Goal: Find specific page/section: Find specific page/section

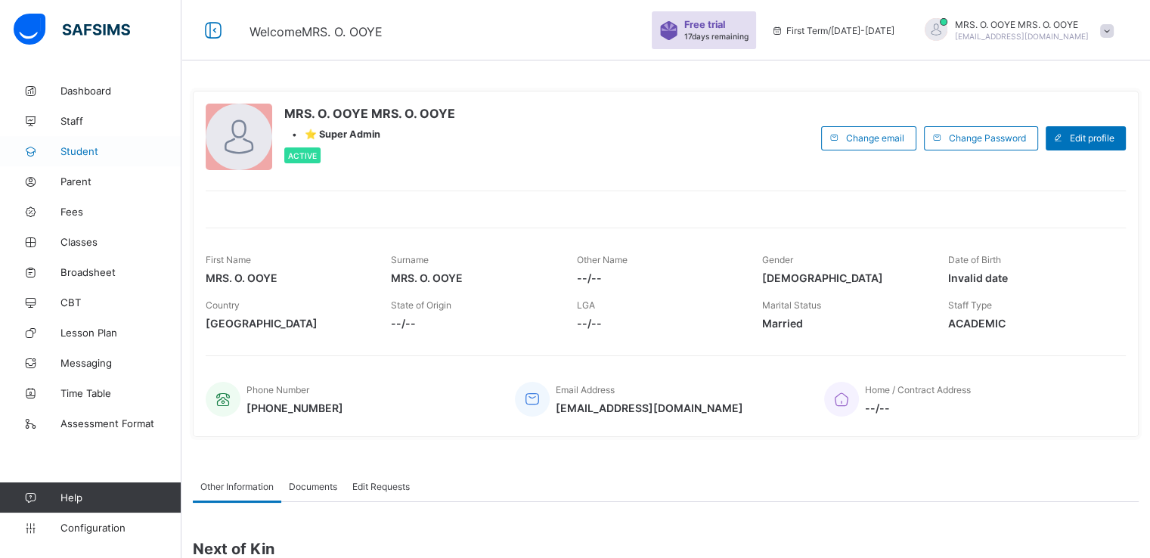
click at [76, 152] on span "Student" at bounding box center [121, 151] width 121 height 12
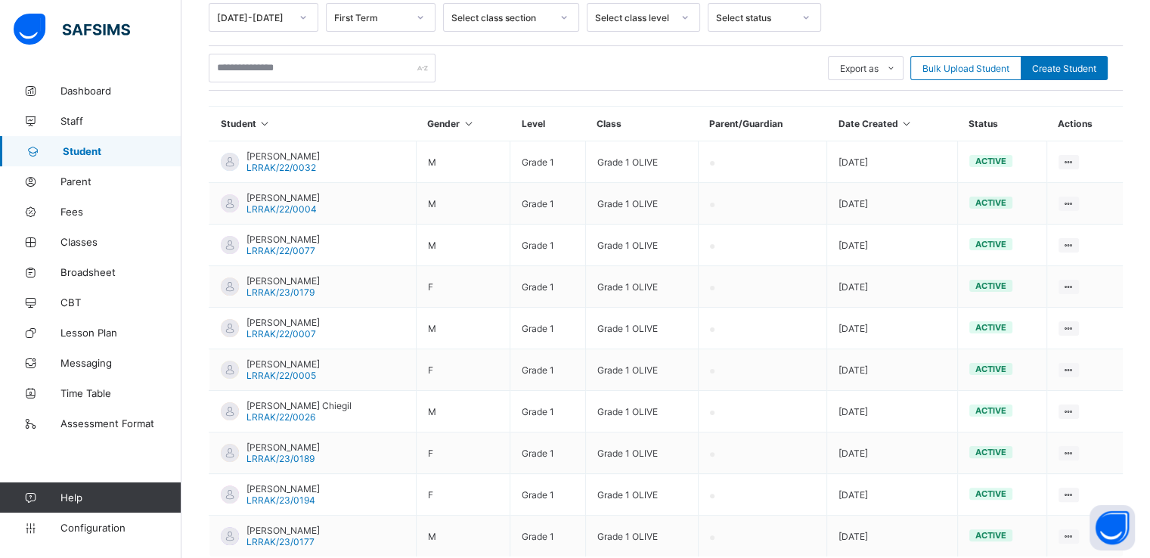
scroll to position [271, 0]
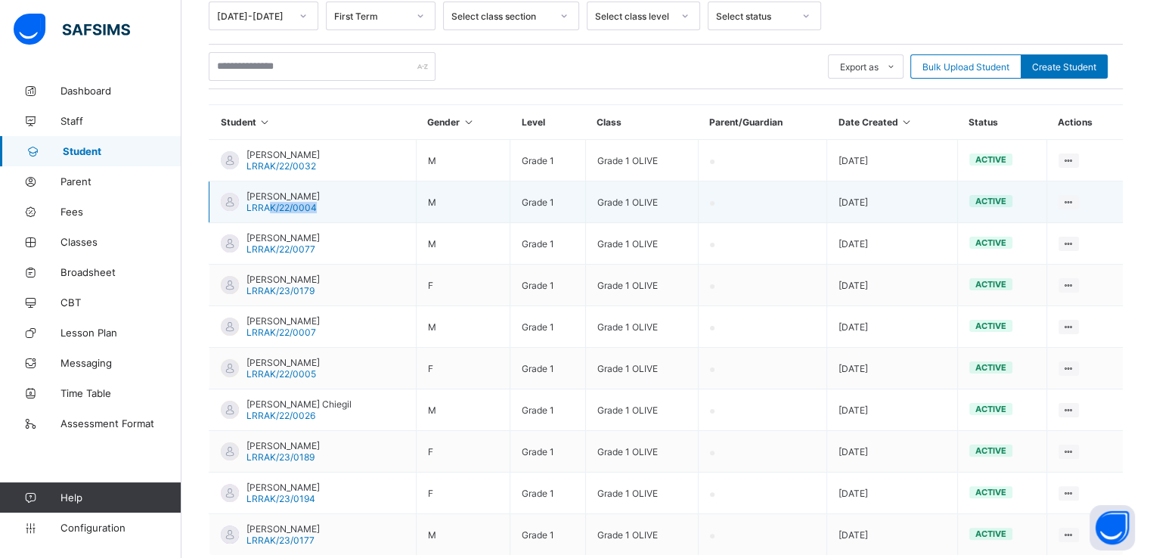
drag, startPoint x: 247, startPoint y: 213, endPoint x: 272, endPoint y: 211, distance: 25.0
click at [272, 211] on td "[PERSON_NAME] LRRAK/22/0004" at bounding box center [312, 203] width 207 height 42
drag, startPoint x: 246, startPoint y: 206, endPoint x: 315, endPoint y: 205, distance: 68.8
click at [315, 205] on span "LRRAK/22/0004" at bounding box center [282, 207] width 70 height 11
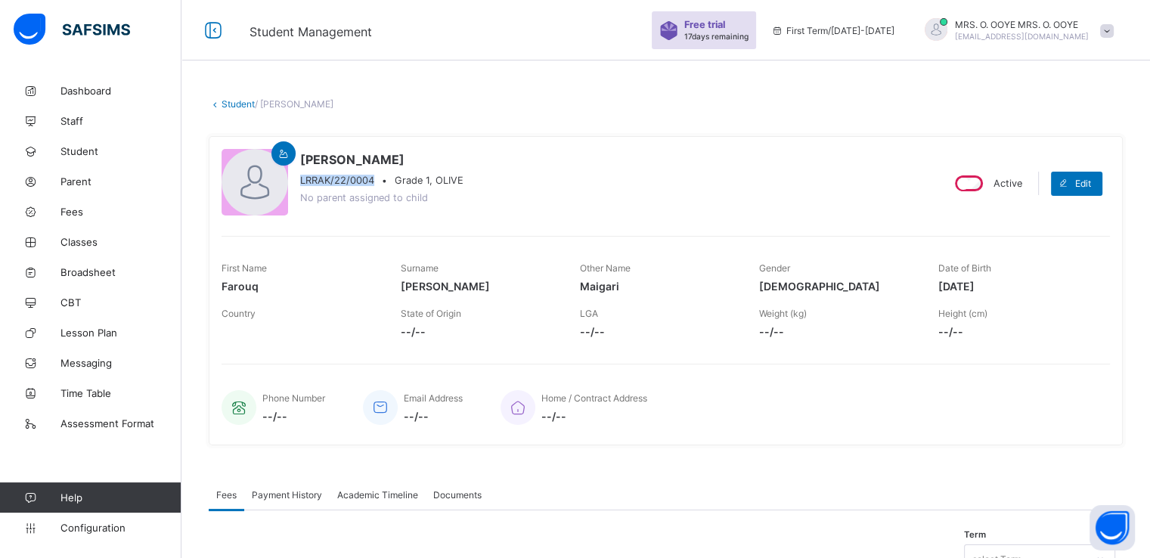
drag, startPoint x: 300, startPoint y: 178, endPoint x: 377, endPoint y: 184, distance: 76.6
click at [377, 184] on div "LRRAK/22/0004 • Grade 1, OLIVE" at bounding box center [381, 180] width 163 height 11
copy span "LRRAK/22/0004"
